Goal: Check status: Check status

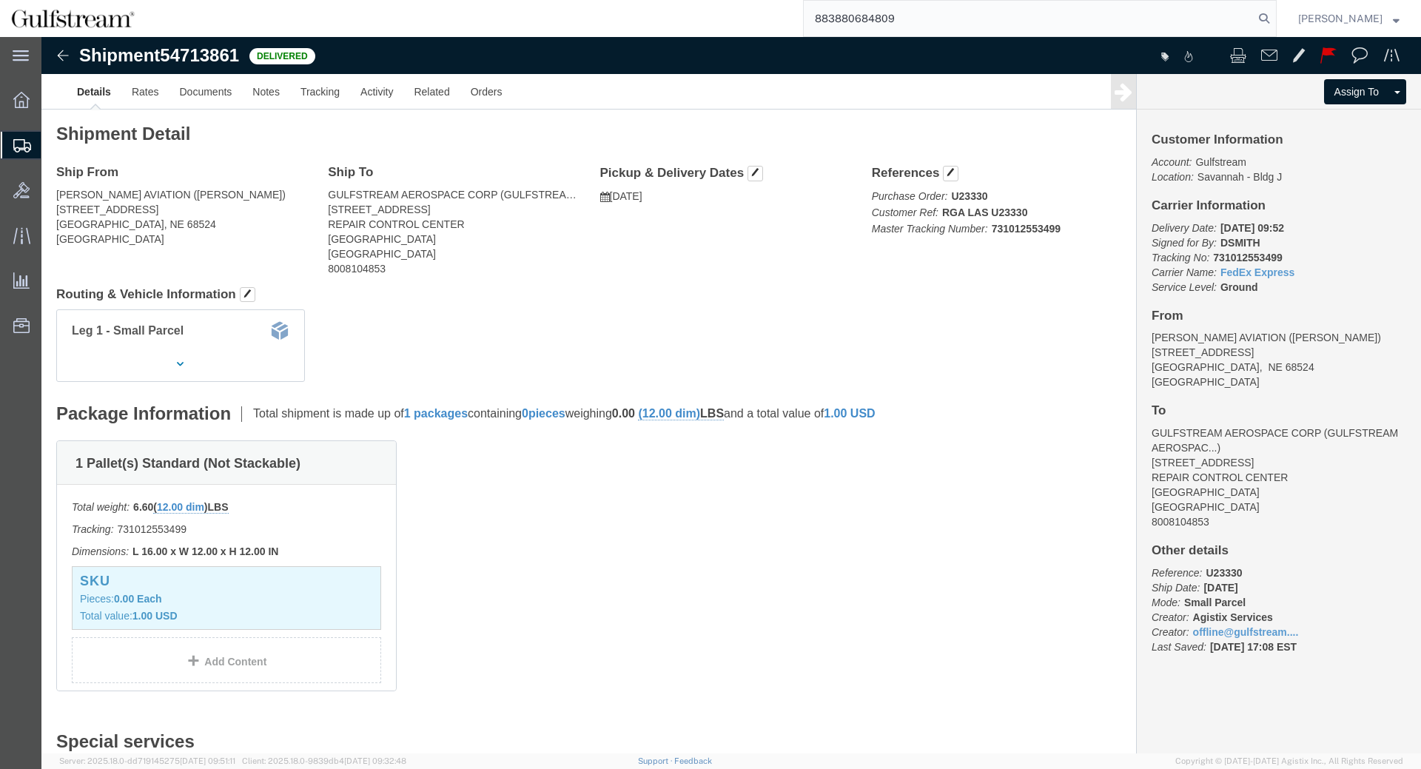
click at [971, 4] on input "883880684809" at bounding box center [1029, 19] width 450 height 36
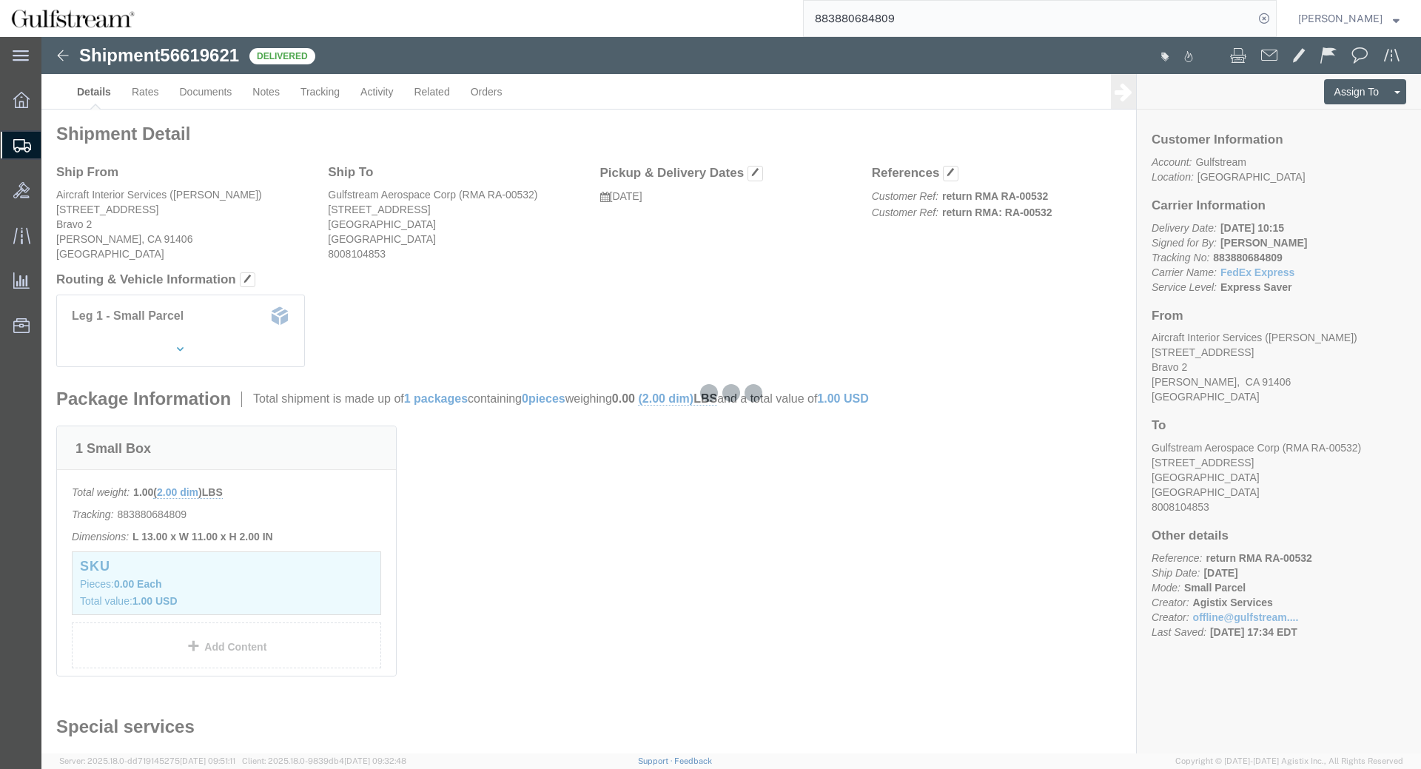
click div
click body "Shipment 56619621 Delivered Details Rates Documents Notes Tracking Activity Rel…"
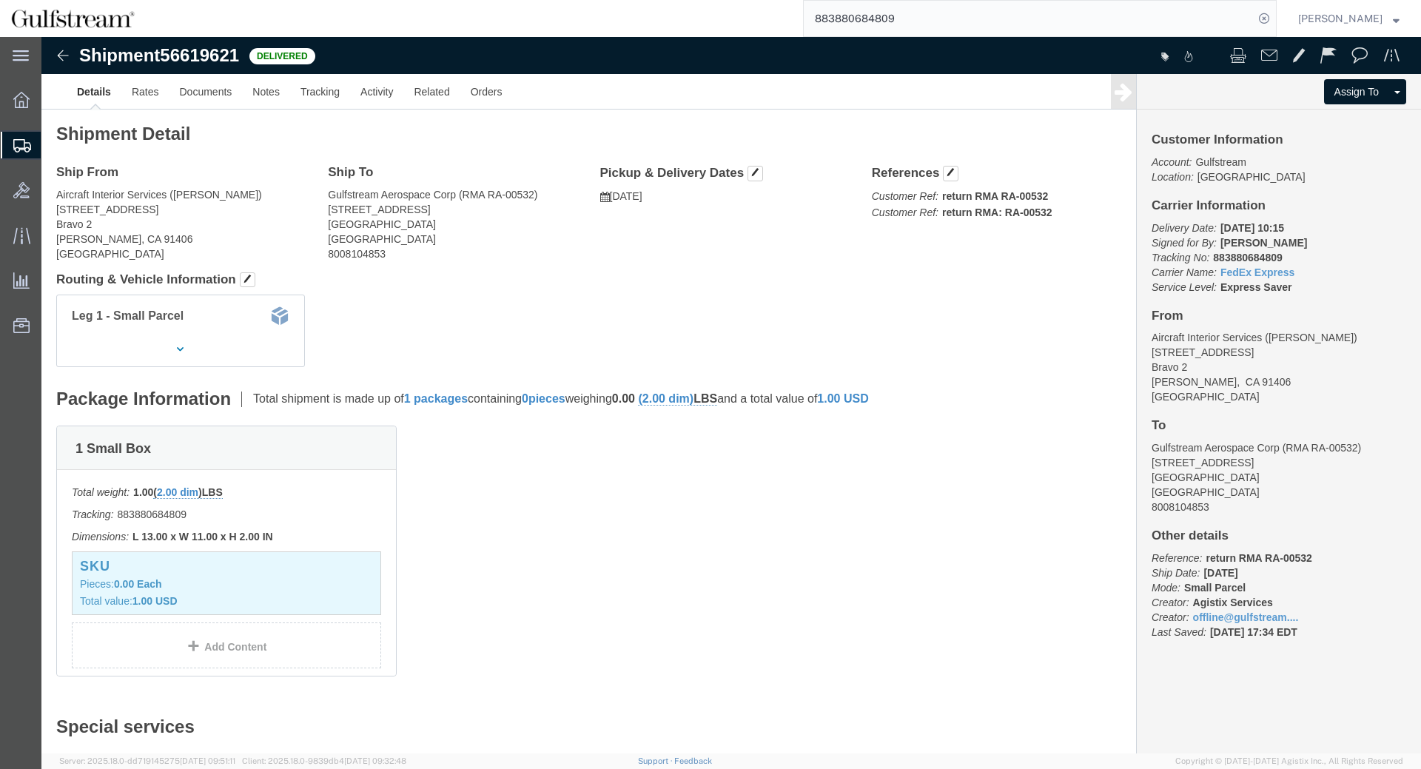
click b "883880684809"
drag, startPoint x: 890, startPoint y: 209, endPoint x: 969, endPoint y: 177, distance: 84.7
click div "Ship From Aircraft Interior Services ([PERSON_NAME]) [STREET_ADDRESS] Ship To G…"
click div "Shipment Detail Ship From Aircraft Interior Services ([PERSON_NAME]) [STREET_AD…"
click at [880, 28] on input "883880684809" at bounding box center [1029, 19] width 450 height 36
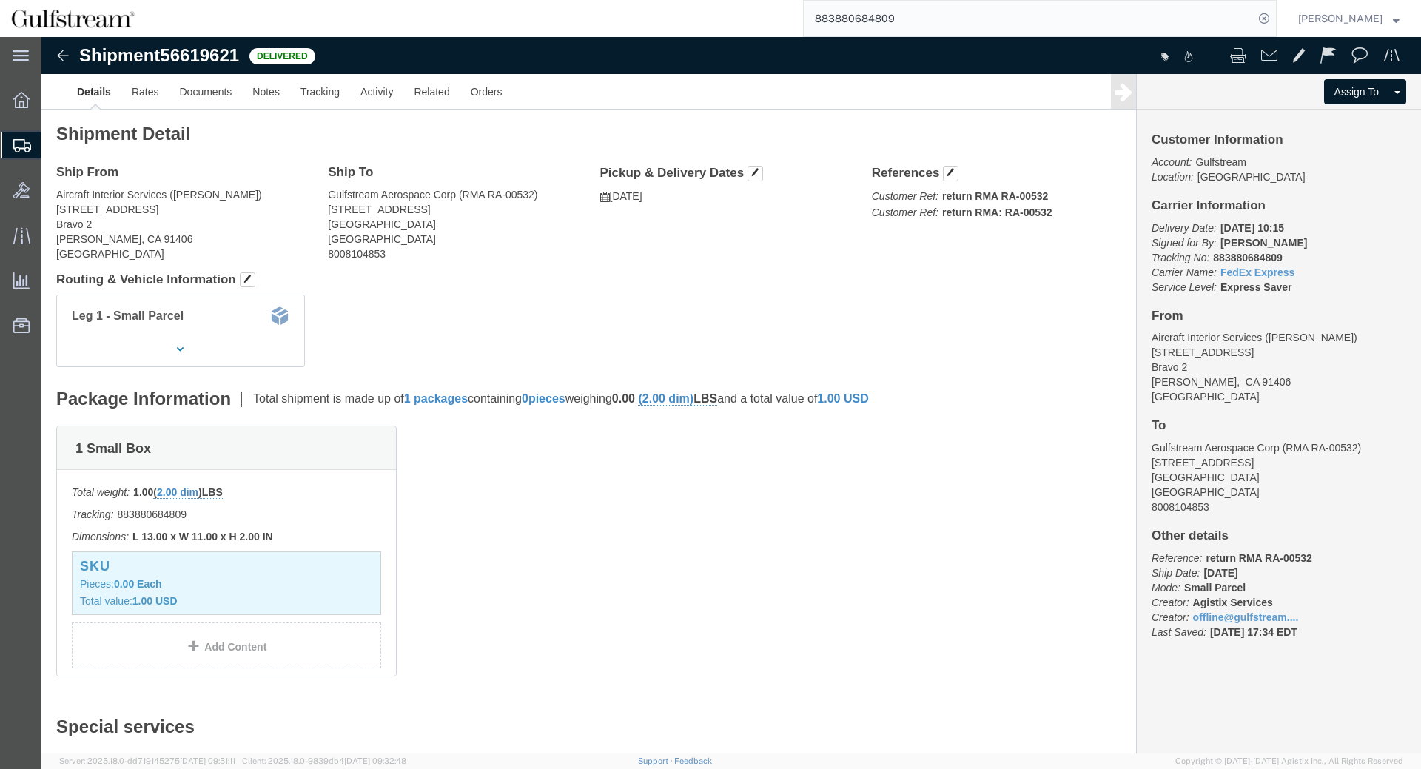
click at [880, 28] on input "883880684809" at bounding box center [1029, 19] width 450 height 36
click at [1254, 17] on input "478855837852" at bounding box center [1029, 19] width 450 height 36
click at [1272, 16] on icon at bounding box center [1264, 18] width 21 height 21
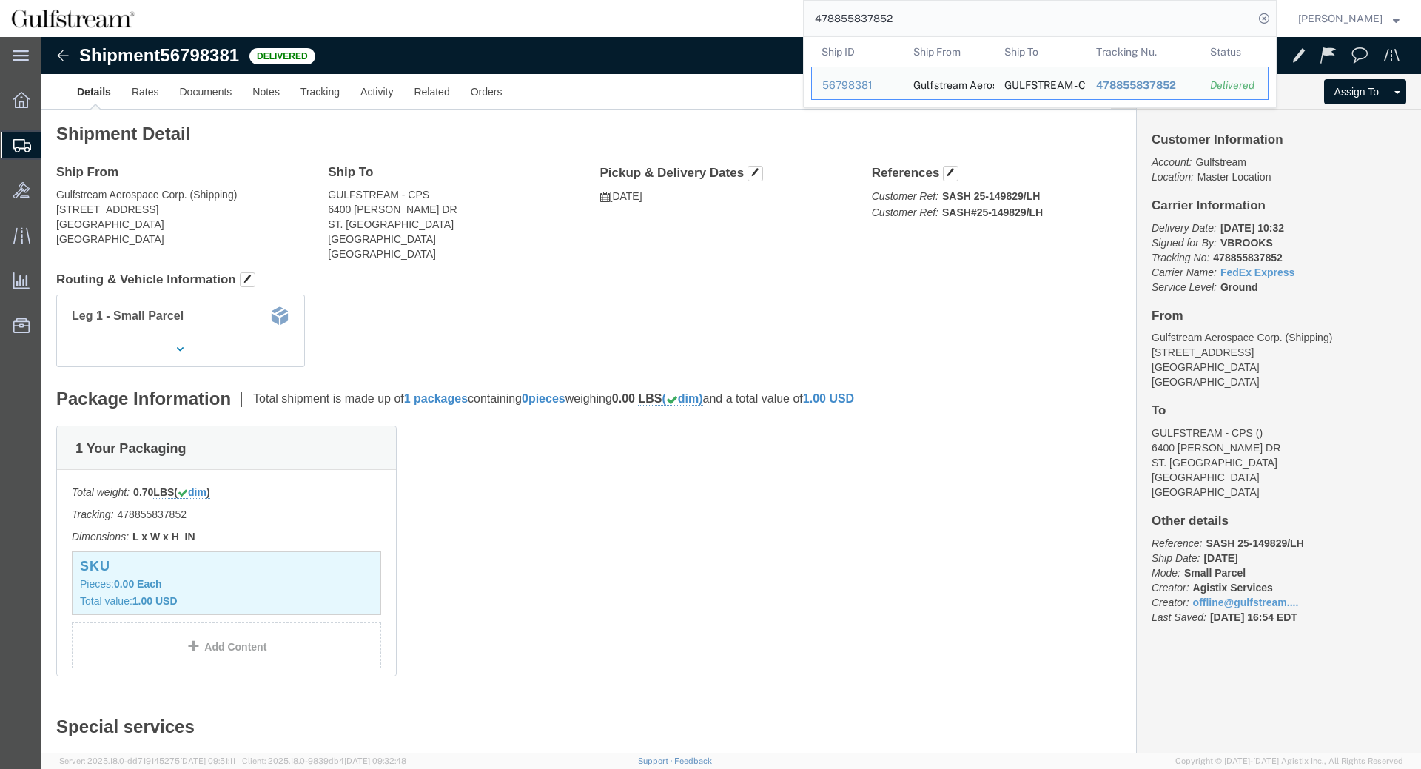
click at [889, 18] on input "478855837852" at bounding box center [1029, 19] width 450 height 36
paste input "392629977467"
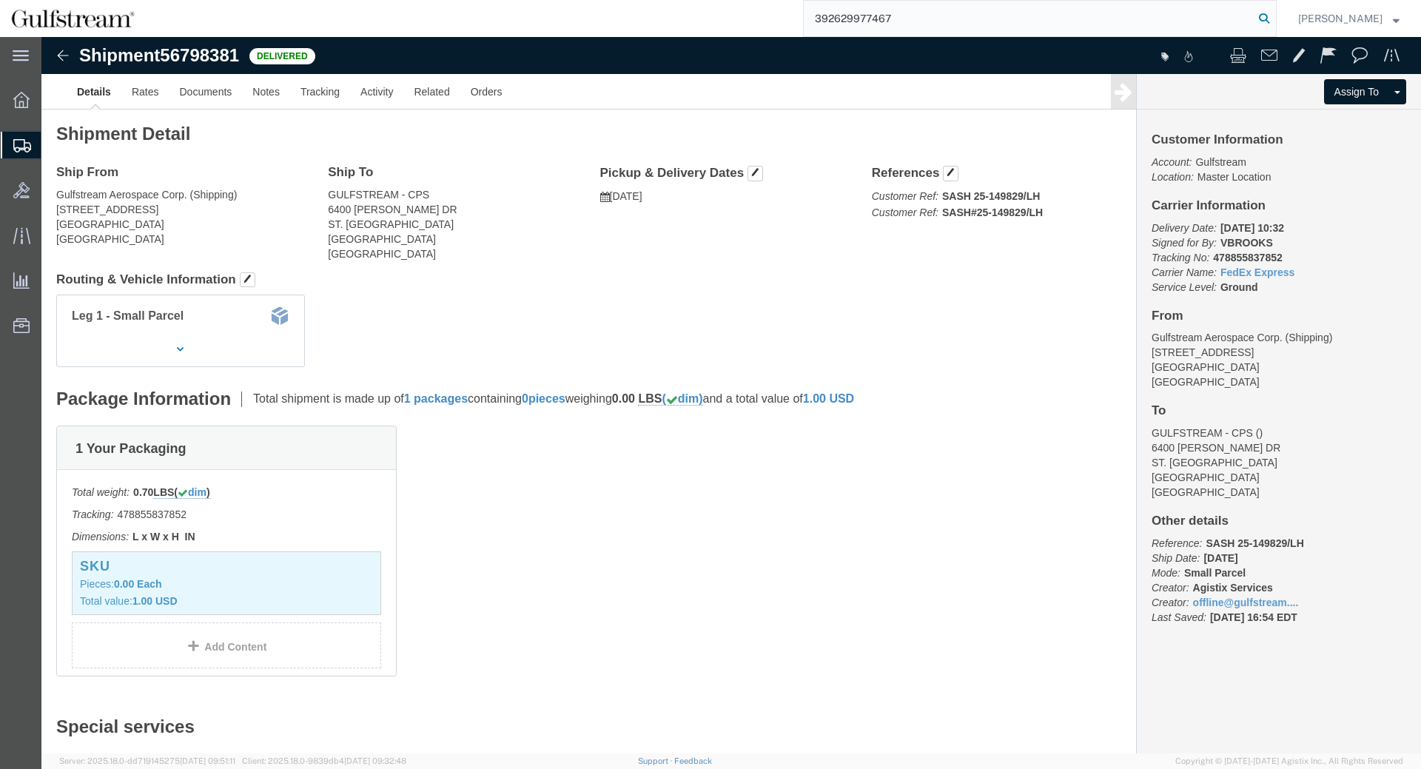
type input "392629977467"
drag, startPoint x: 1277, startPoint y: 21, endPoint x: 1377, endPoint y: 16, distance: 100.0
click at [1274, 21] on icon at bounding box center [1264, 18] width 21 height 21
